Goal: Information Seeking & Learning: Check status

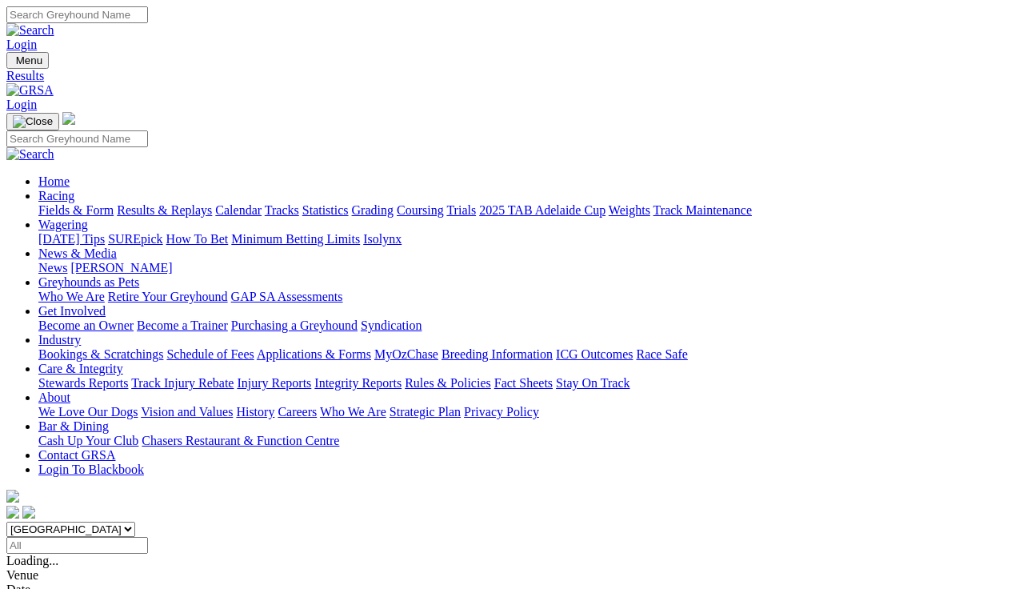
click at [60, 582] on span "8 7 2 1" at bounding box center [42, 589] width 35 height 14
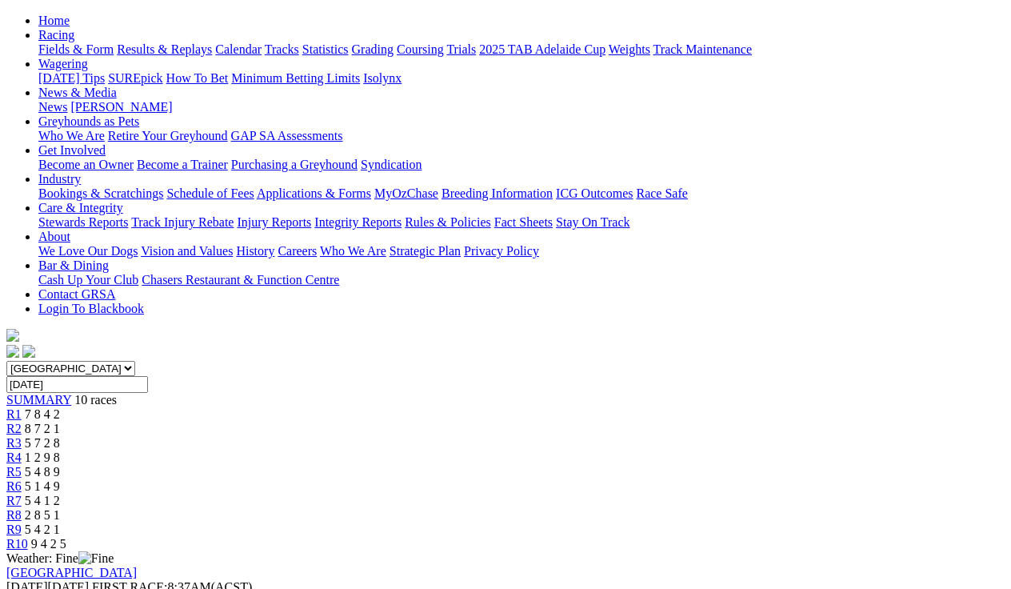
scroll to position [162, 2]
click at [357, 360] on div "South Australia New South Wales Northern Territory Queensland Tasmania Victoria…" at bounding box center [505, 455] width 998 height 190
click at [362, 435] on div "R3 5 7 2 8" at bounding box center [505, 442] width 998 height 14
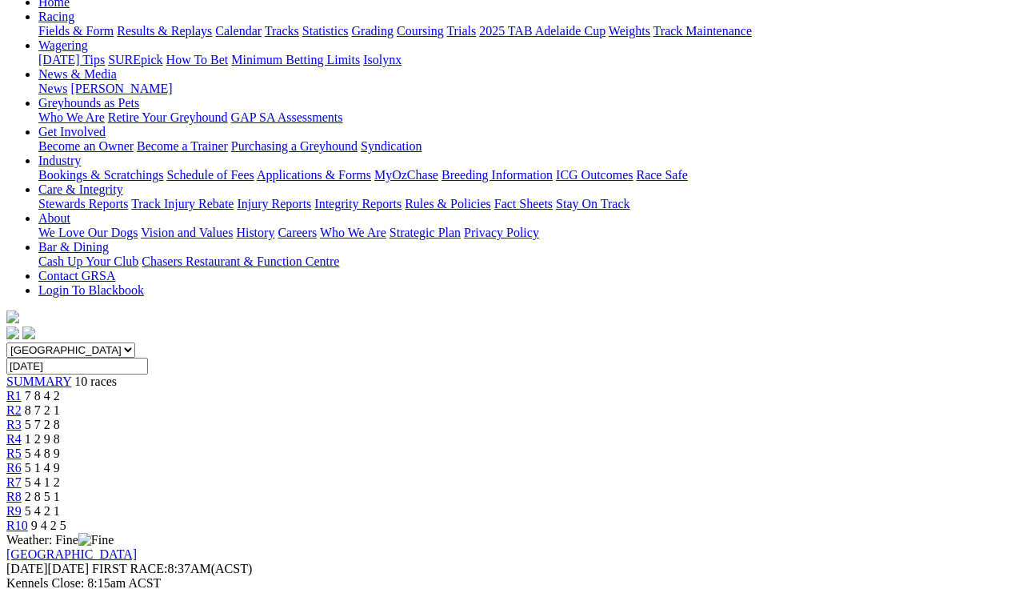
scroll to position [182, 0]
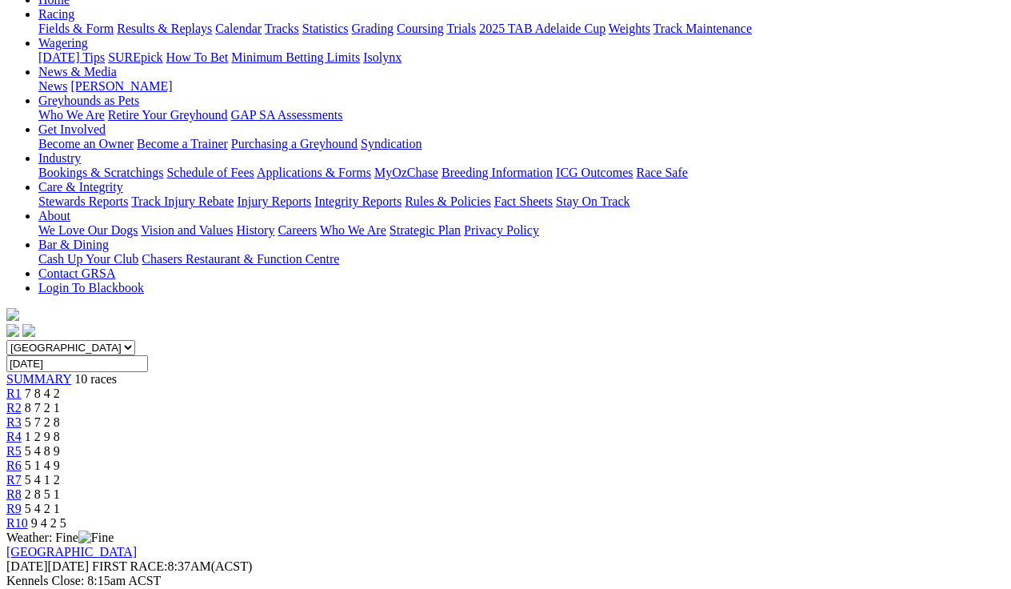
click at [444, 429] on div "R4 1 2 9 8" at bounding box center [505, 436] width 998 height 14
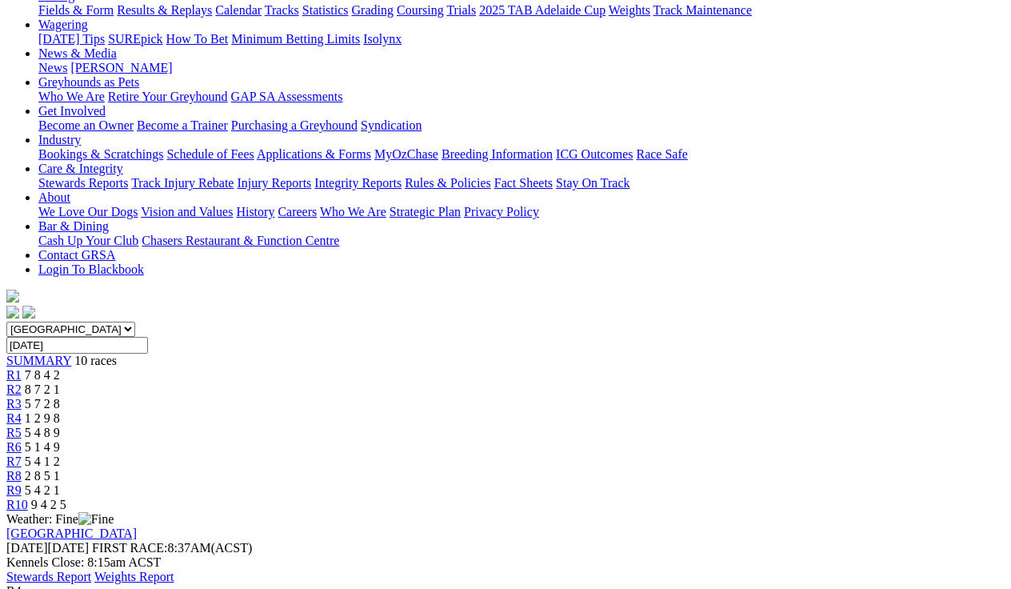
scroll to position [201, 0]
click at [22, 425] on span "R5" at bounding box center [13, 432] width 15 height 14
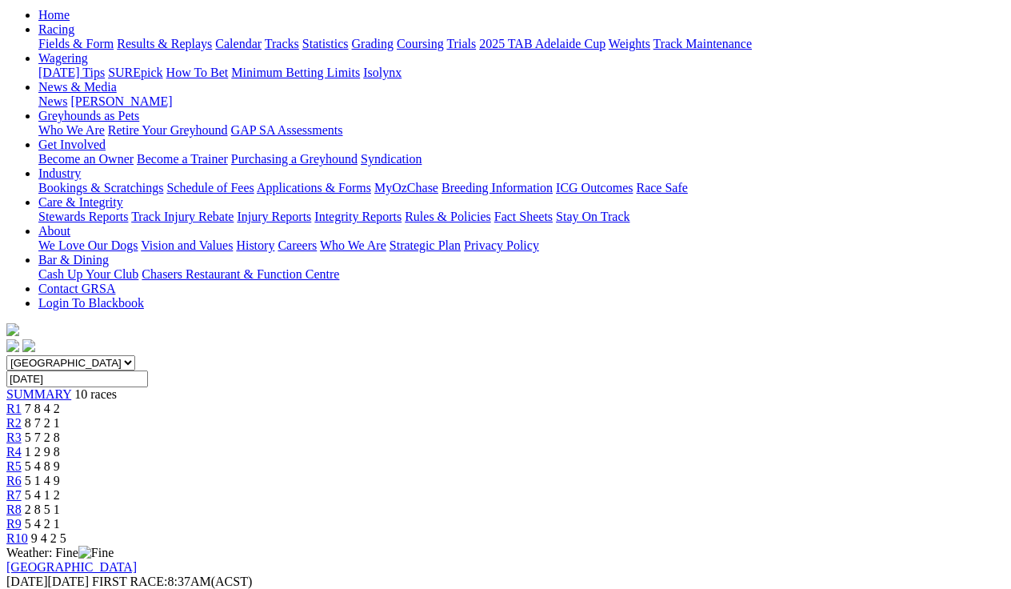
scroll to position [167, 0]
click at [675, 487] on div "R7 5 4 1 2" at bounding box center [505, 494] width 998 height 14
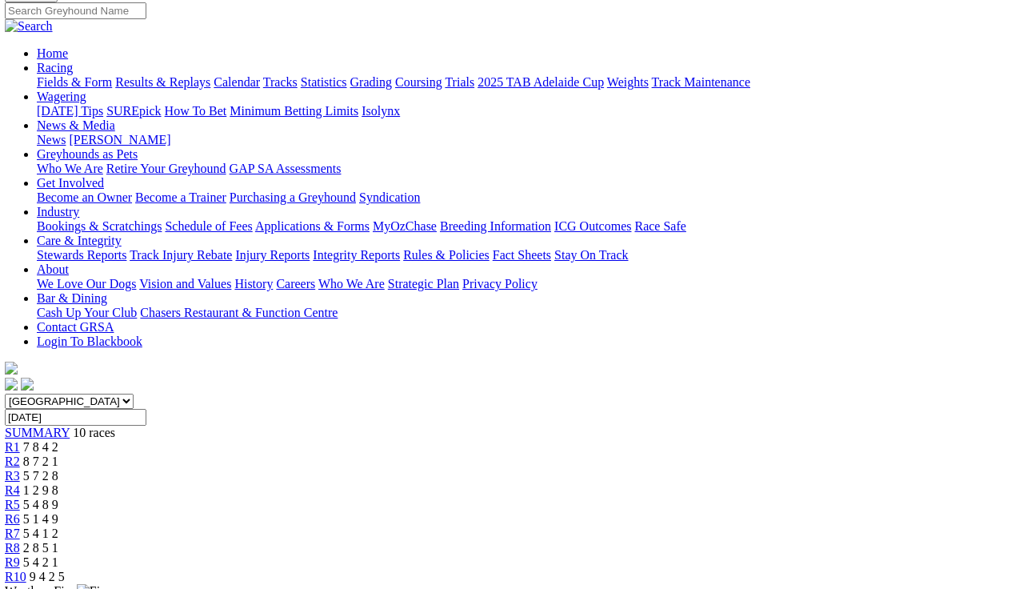
scroll to position [126, 2]
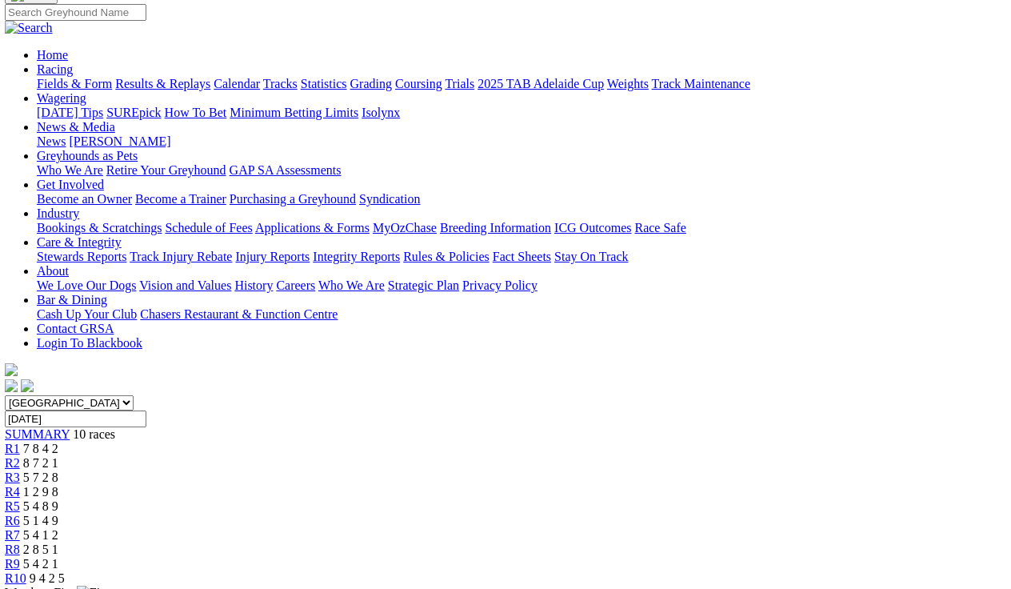
click at [20, 557] on span "R9" at bounding box center [12, 564] width 15 height 14
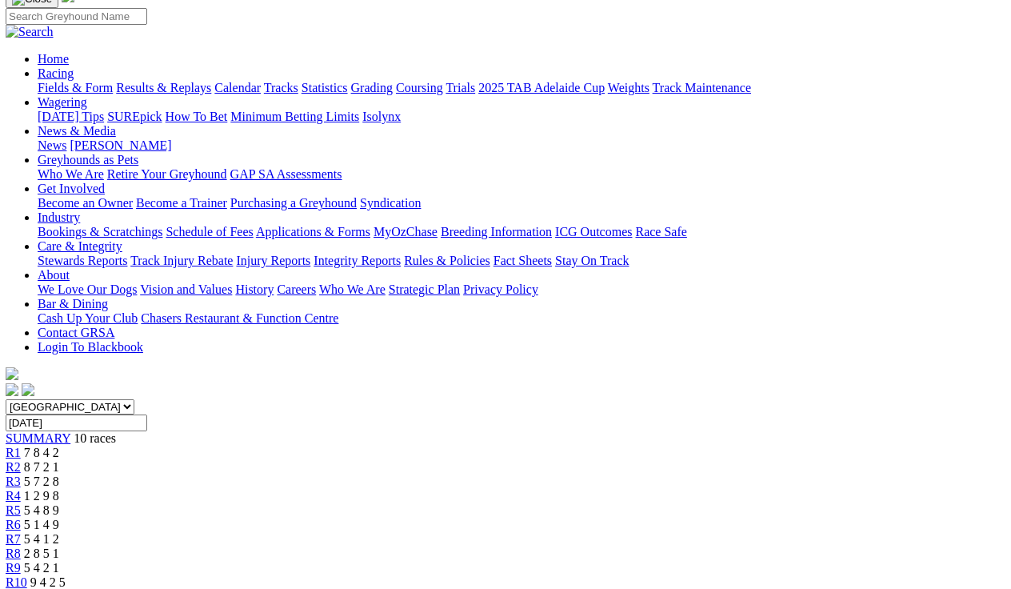
scroll to position [131, 1]
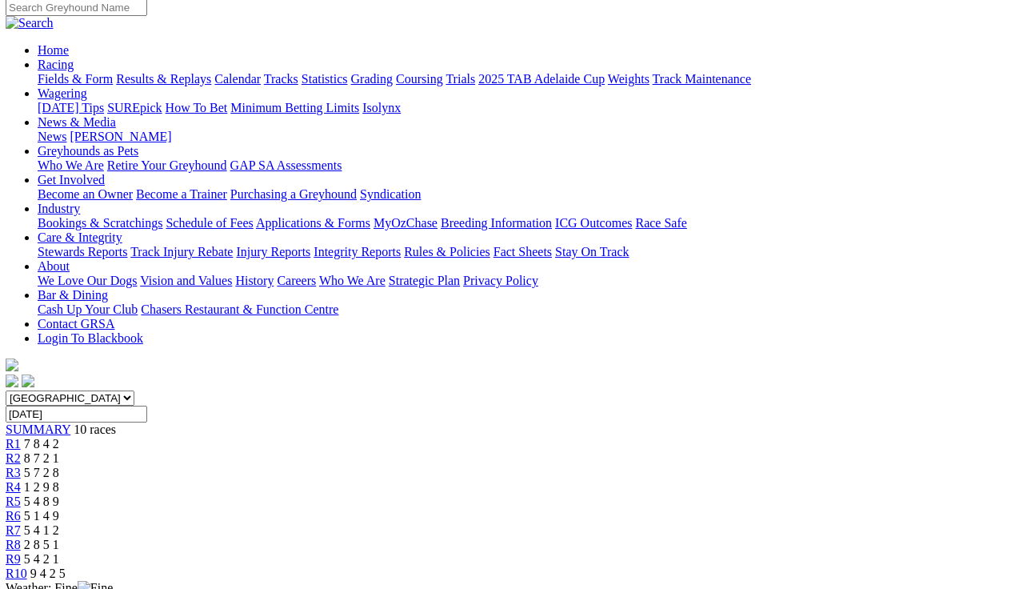
click at [908, 566] on div "R10 9 4 2 5" at bounding box center [505, 573] width 998 height 14
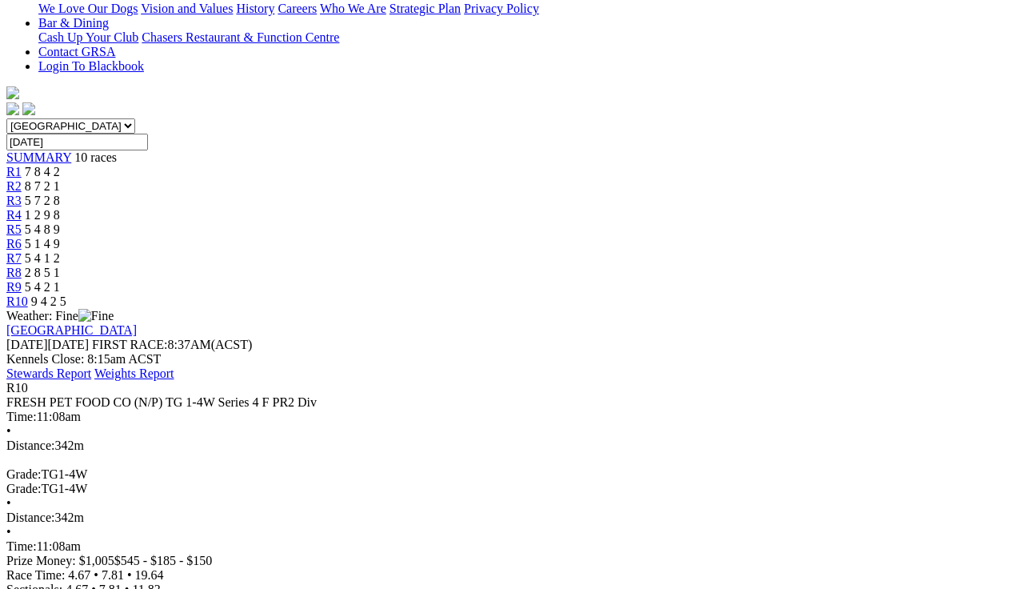
scroll to position [407, 0]
